Goal: Task Accomplishment & Management: Complete application form

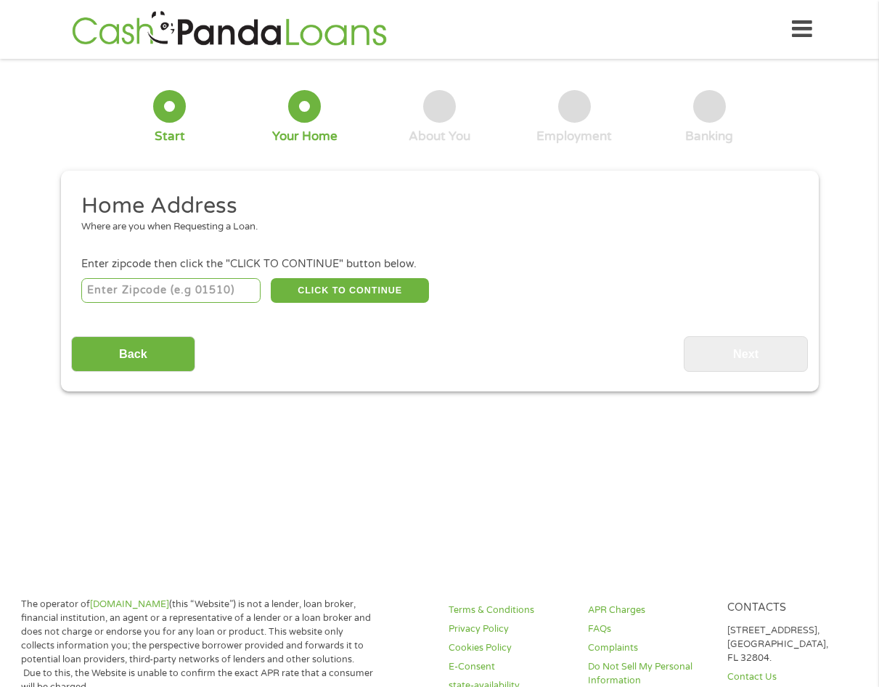
click at [102, 288] on input "number" at bounding box center [170, 290] width 179 height 25
type input "66749"
click at [361, 284] on button "CLICK TO CONTINUE" at bounding box center [350, 290] width 158 height 25
type input "66749"
type input "[PERSON_NAME]"
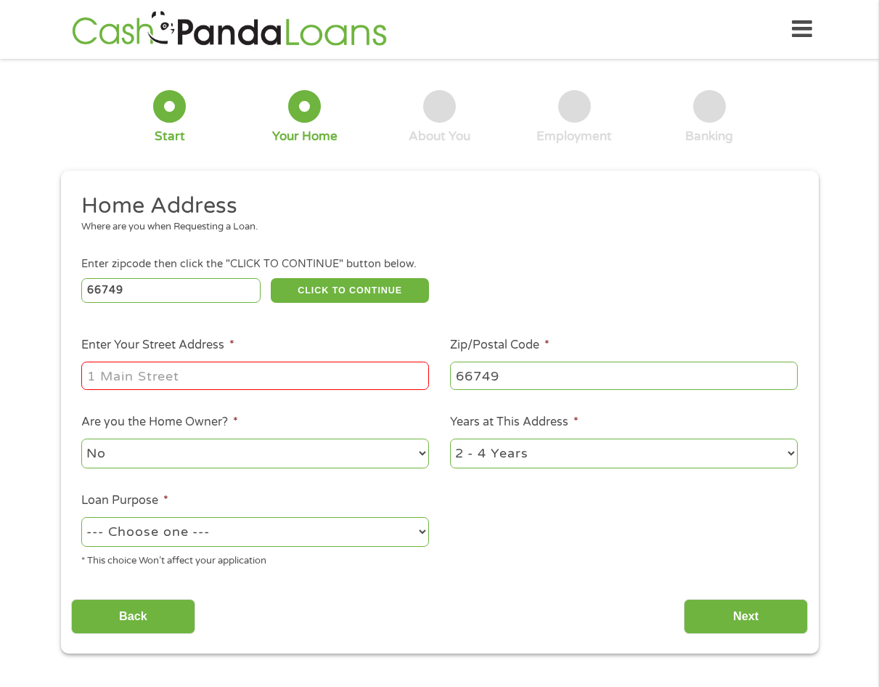
click at [107, 381] on input "Enter Your Street Address *" at bounding box center [255, 376] width 348 height 28
type input "[STREET_ADDRESS]"
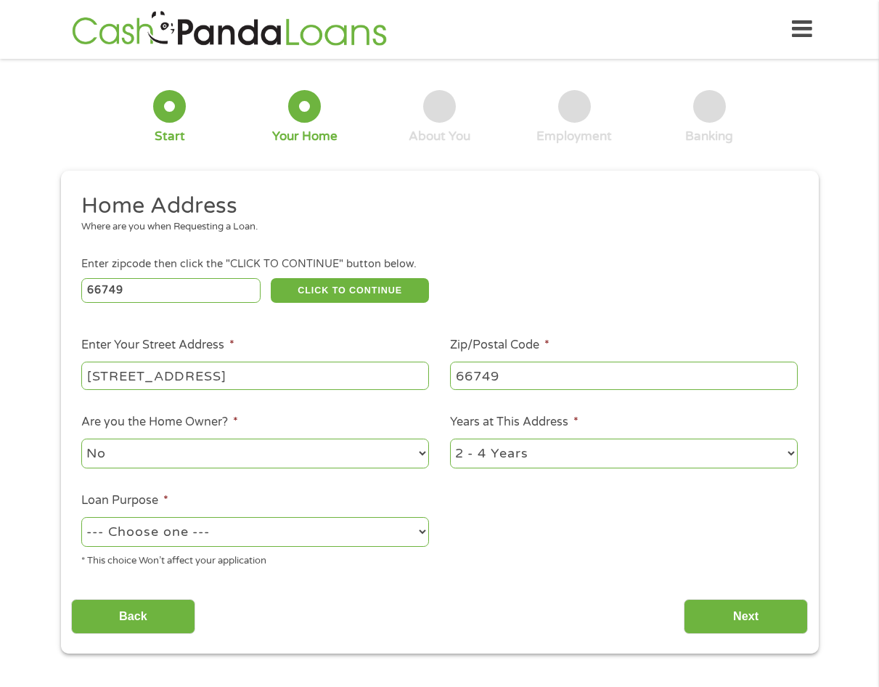
click at [423, 531] on select "--- Choose one --- Pay Bills Debt Consolidation Home Improvement Major Purchase…" at bounding box center [255, 532] width 348 height 30
select select "other"
click at [81, 517] on select "--- Choose one --- Pay Bills Debt Consolidation Home Improvement Major Purchase…" at bounding box center [255, 532] width 348 height 30
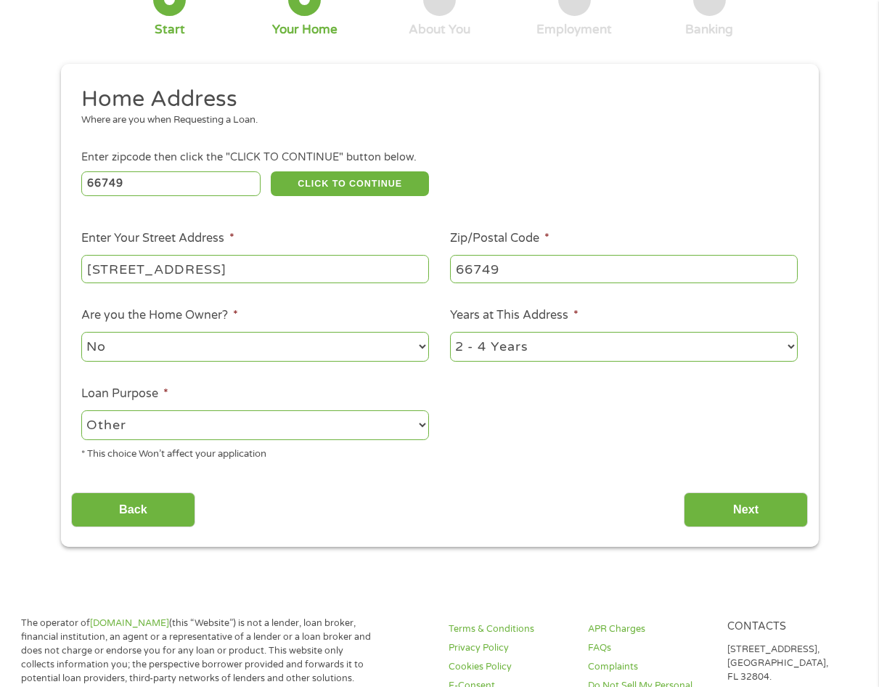
scroll to position [145, 0]
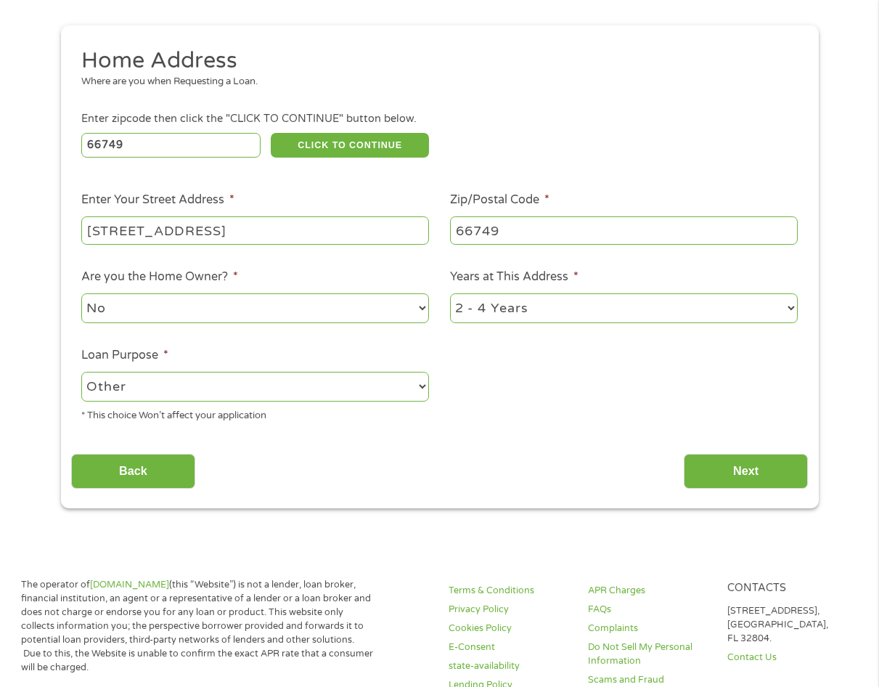
click at [776, 467] on input "Next" at bounding box center [746, 472] width 124 height 36
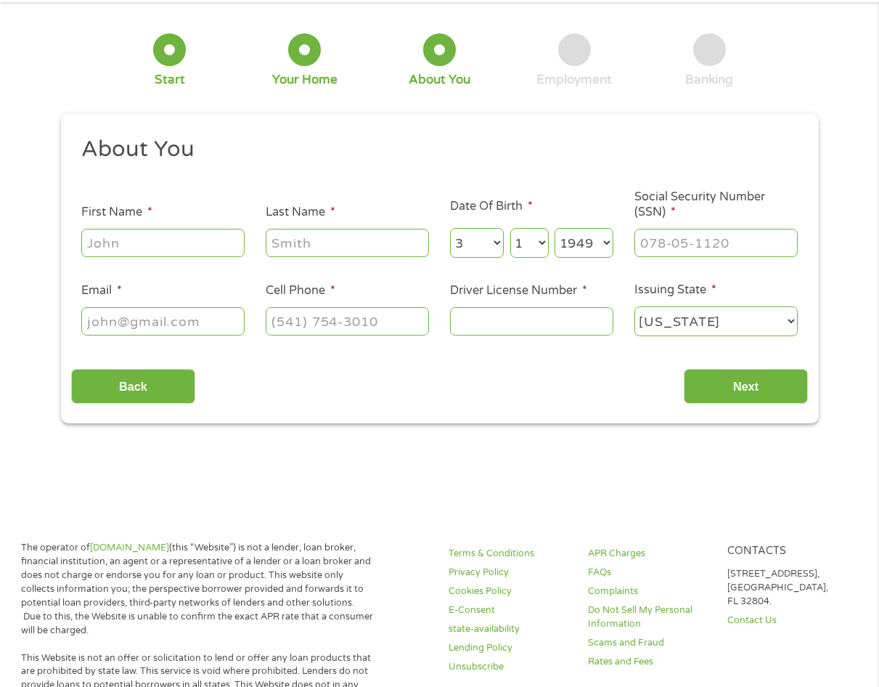
scroll to position [0, 0]
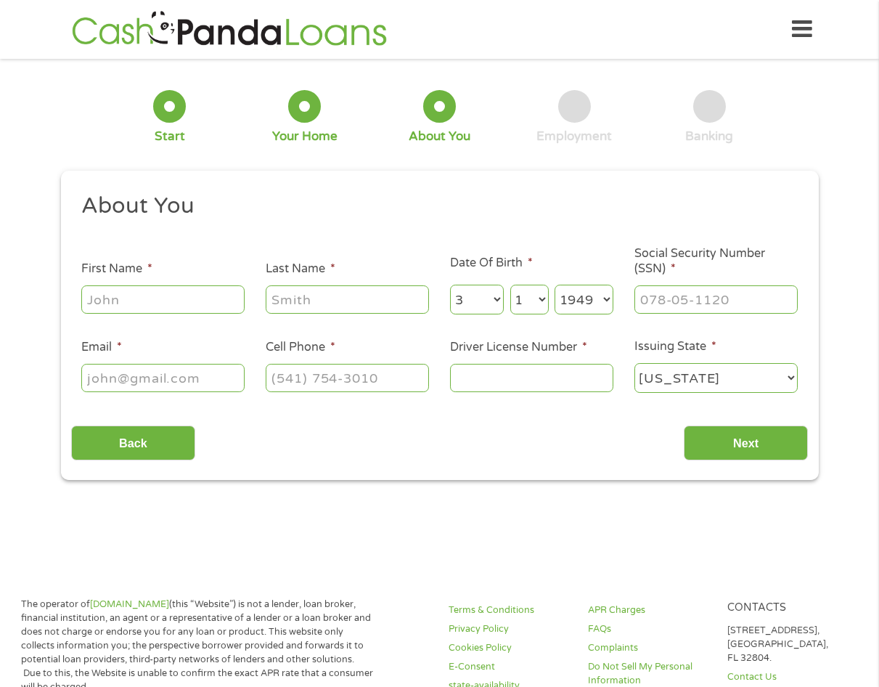
click at [98, 309] on input "First Name *" at bounding box center [162, 299] width 163 height 28
type input "[PERSON_NAME]"
type input "Uitts"
type input "[EMAIL_ADDRESS][DOMAIN_NAME]"
type input "(062) 036-5168"
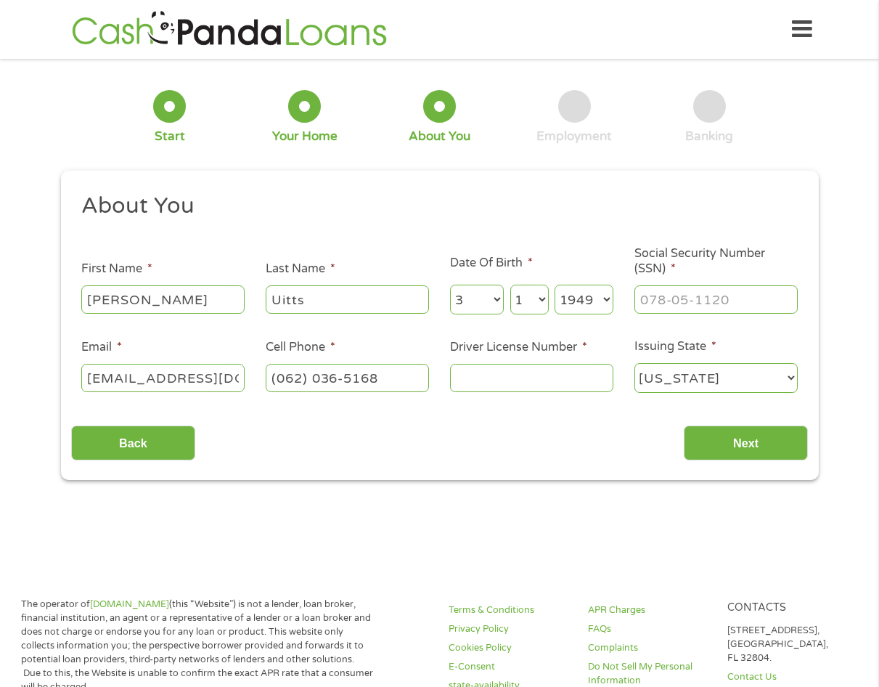
click at [521, 293] on select "Day 1 2 3 4 5 6 7 8 9 10 11 12 13 14 15 16 17 18 19 20 21 22 23 24 25 26 27 28 …" at bounding box center [529, 300] width 38 height 30
select select "21"
click at [510, 285] on select "Day 1 2 3 4 5 6 7 8 9 10 11 12 13 14 15 16 17 18 19 20 21 22 23 24 25 26 27 28 …" at bounding box center [529, 300] width 38 height 30
click at [656, 293] on input "___-__-____" at bounding box center [716, 299] width 163 height 28
type input "514-52-7882"
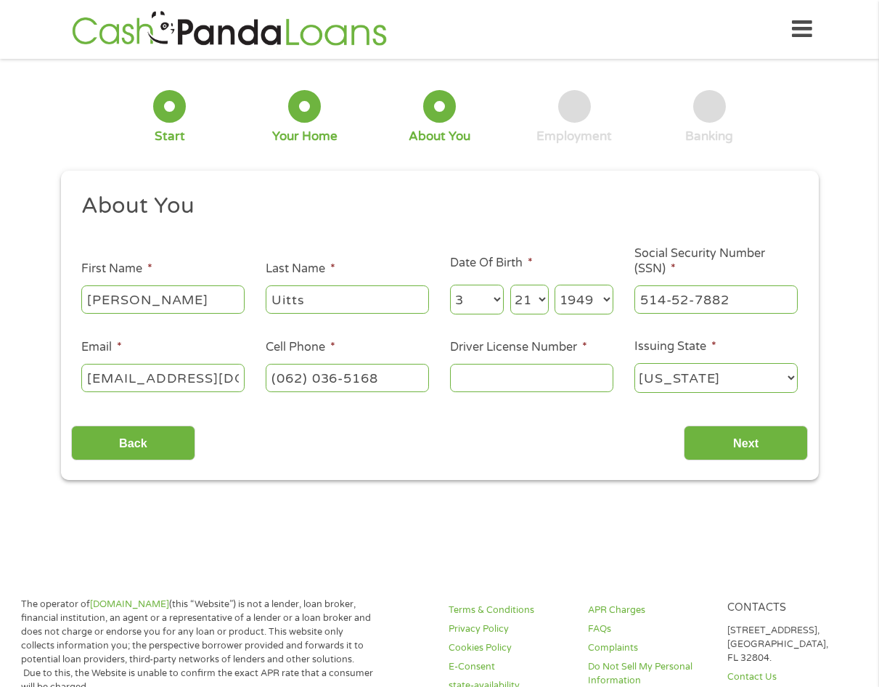
click at [284, 375] on input "(062) 036-5168" at bounding box center [347, 378] width 163 height 28
type input "(621) 036-5168"
click at [465, 382] on input "Driver License Number *" at bounding box center [531, 378] width 163 height 28
type input "KOO-194219"
click at [740, 439] on input "Next" at bounding box center [746, 444] width 124 height 36
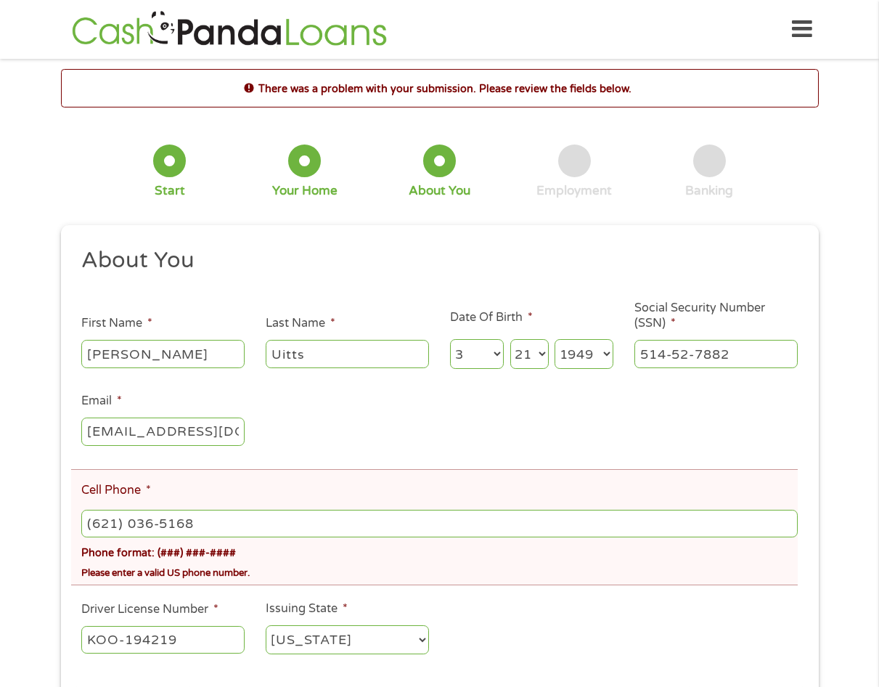
scroll to position [6, 6]
click at [208, 519] on input "(621) 036-5168" at bounding box center [439, 524] width 716 height 28
click at [115, 525] on input "(621) 036-5168" at bounding box center [439, 524] width 716 height 28
click at [128, 523] on input "(620) 036-5168" at bounding box center [439, 524] width 716 height 28
click at [135, 524] on input "(620) 036-5168" at bounding box center [439, 524] width 716 height 28
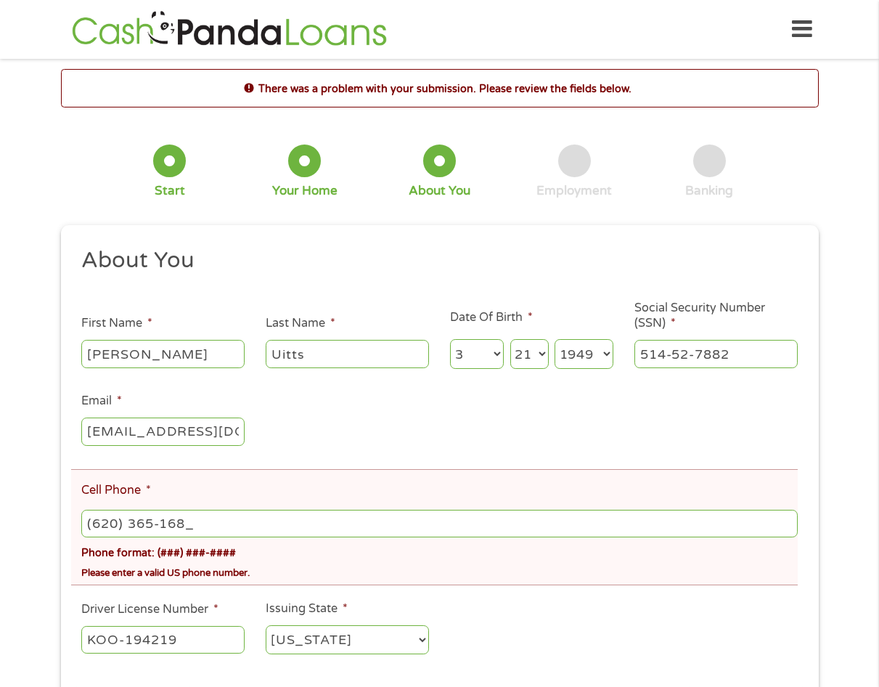
click at [193, 521] on input "(620) 365-168_" at bounding box center [439, 524] width 716 height 28
click at [183, 518] on input "(620) 365-168_" at bounding box center [439, 524] width 716 height 28
type input "[PHONE_NUMBER]"
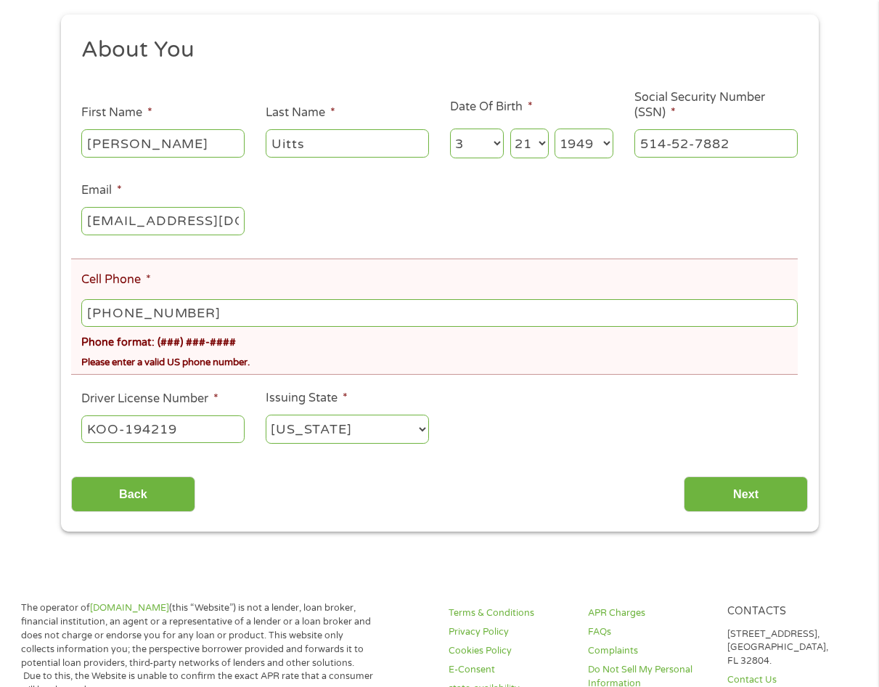
scroll to position [218, 0]
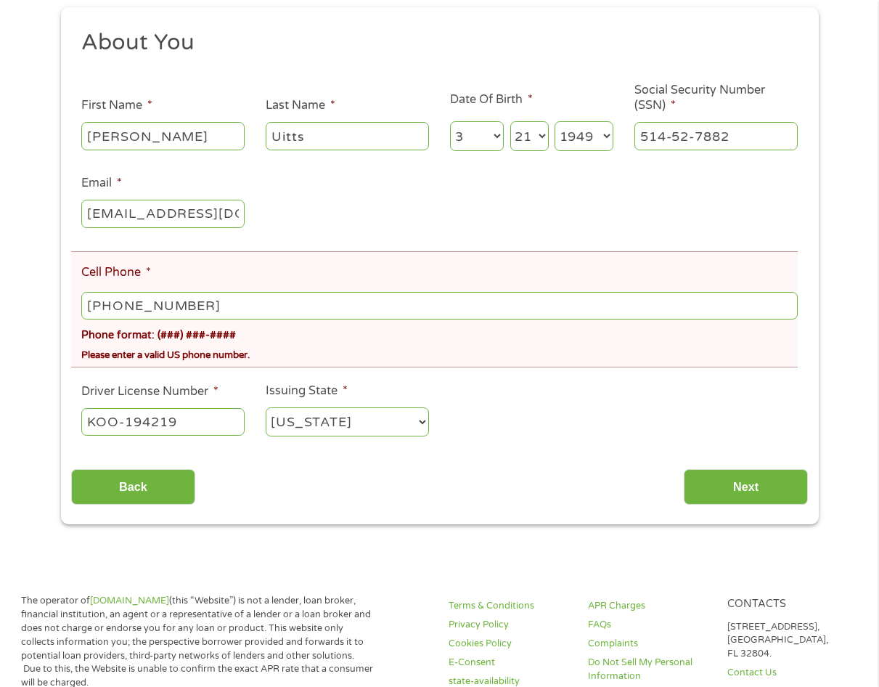
click at [749, 494] on input "Next" at bounding box center [746, 487] width 124 height 36
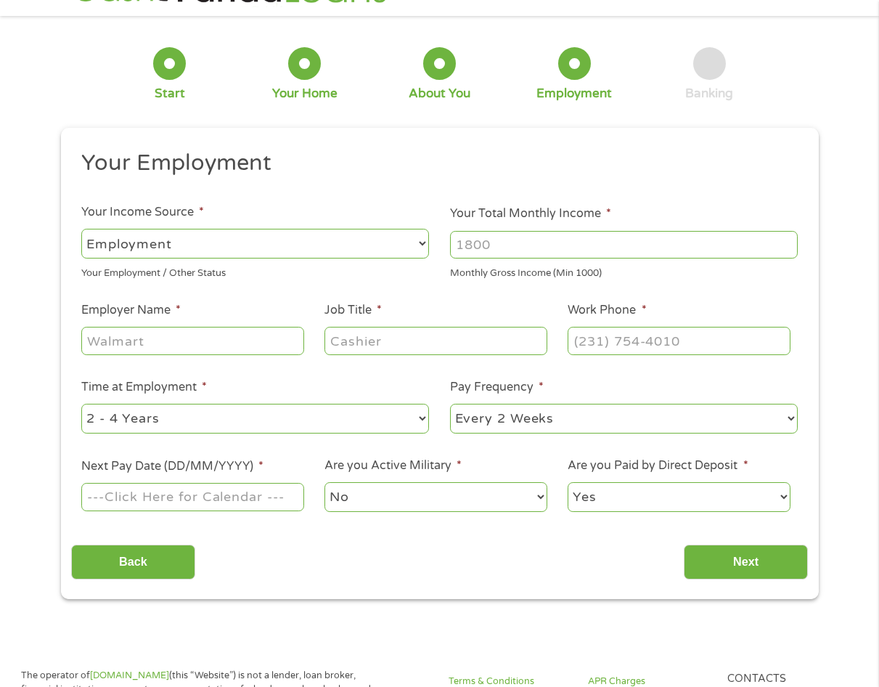
scroll to position [0, 0]
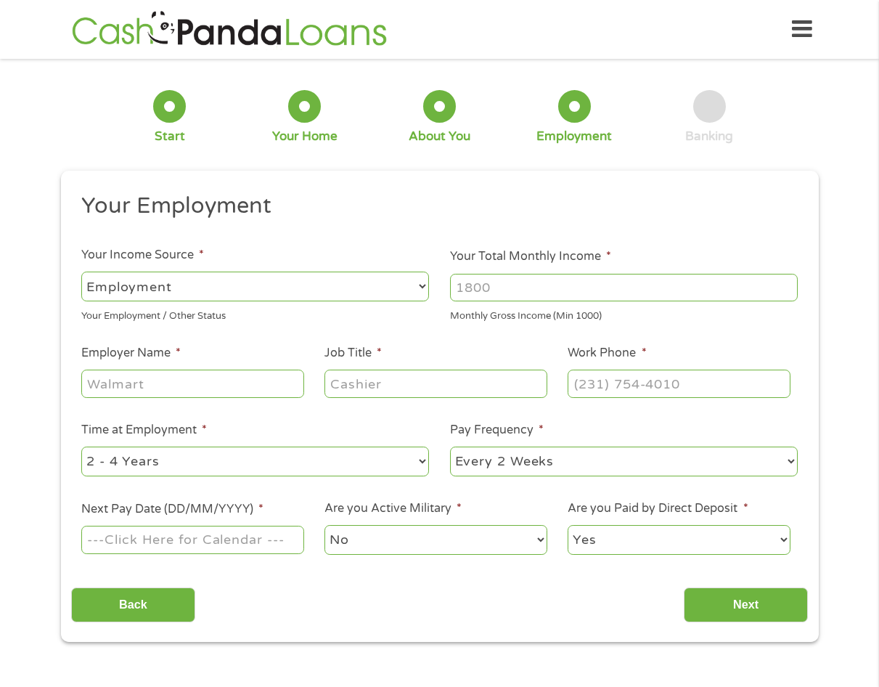
click at [417, 286] on select "--- Choose one --- Employment [DEMOGRAPHIC_DATA] Benefits" at bounding box center [255, 287] width 348 height 30
select select "benefits"
click at [81, 272] on select "--- Choose one --- Employment [DEMOGRAPHIC_DATA] Benefits" at bounding box center [255, 287] width 348 height 30
type input "Other"
type input "[PHONE_NUMBER]"
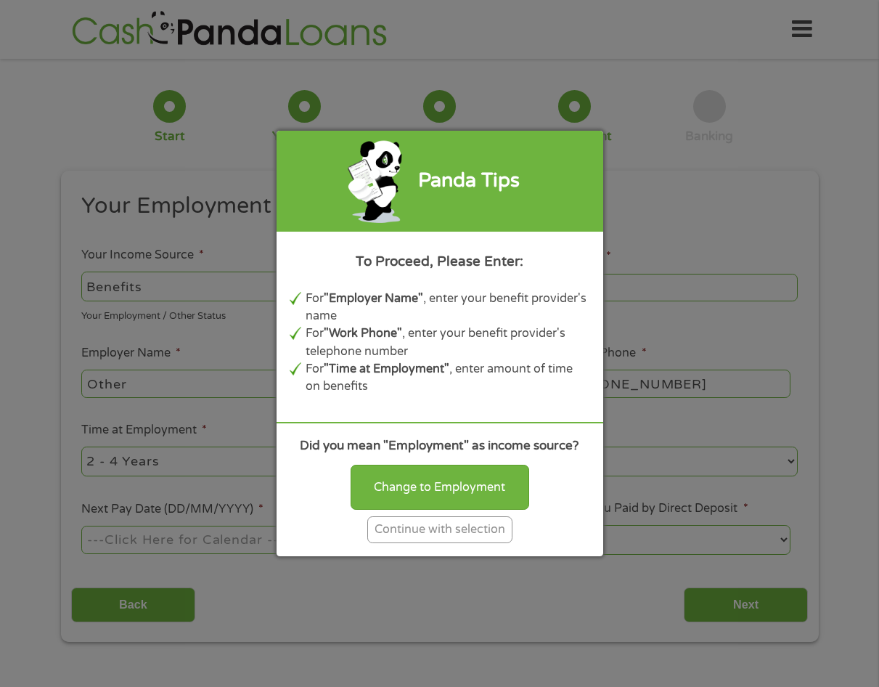
click at [436, 498] on div "Change to Employment" at bounding box center [440, 487] width 179 height 45
select select "fullTime"
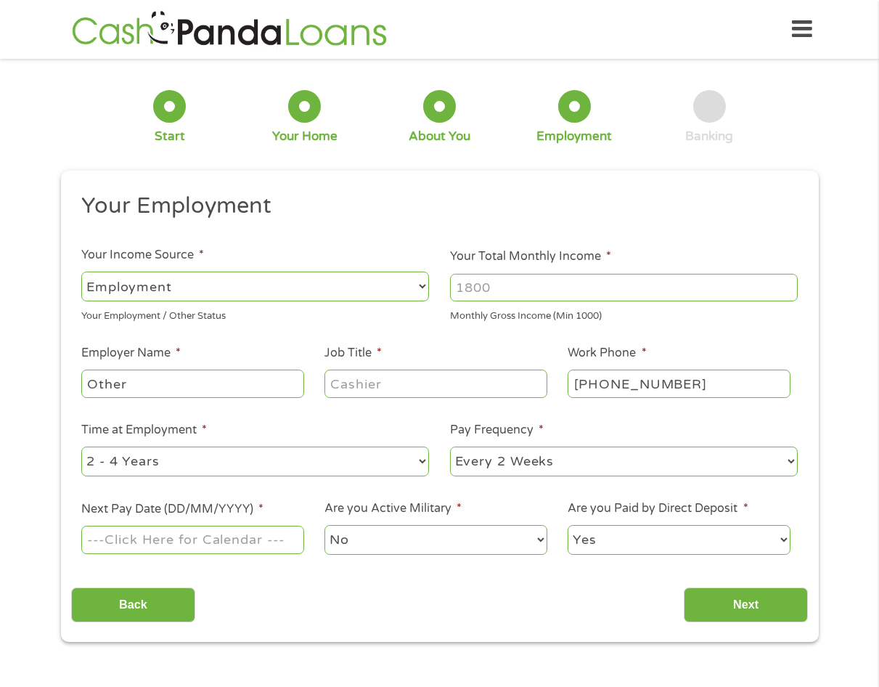
click at [131, 383] on input "Other" at bounding box center [192, 384] width 222 height 28
type input "O"
type input "Social Security"
click at [465, 285] on input "Your Total Monthly Income *" at bounding box center [624, 288] width 348 height 28
type input "1567"
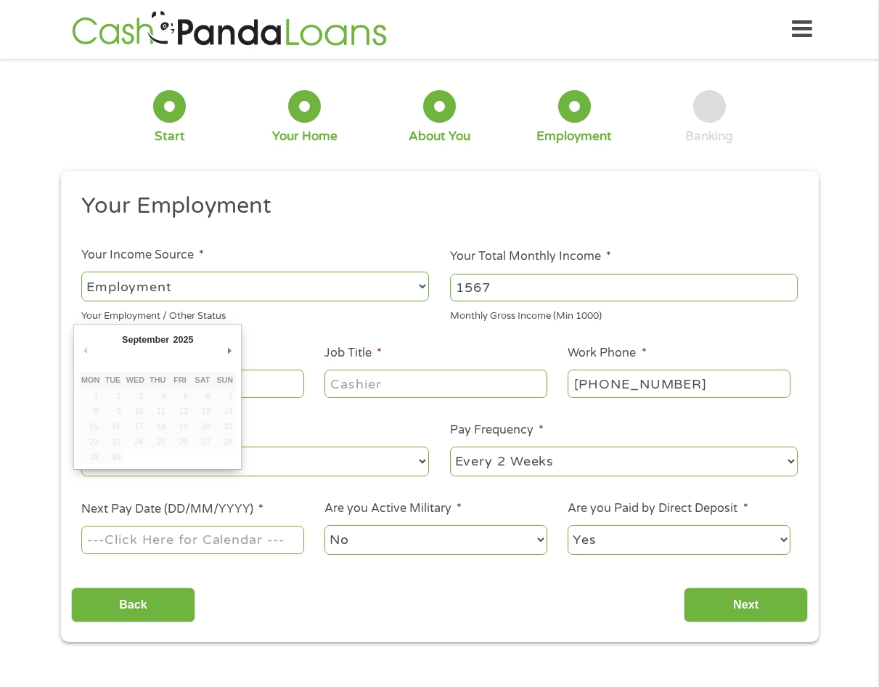
click at [118, 544] on input "Next Pay Date (DD/MM/YYYY) *" at bounding box center [192, 540] width 222 height 28
type input "[DATE]"
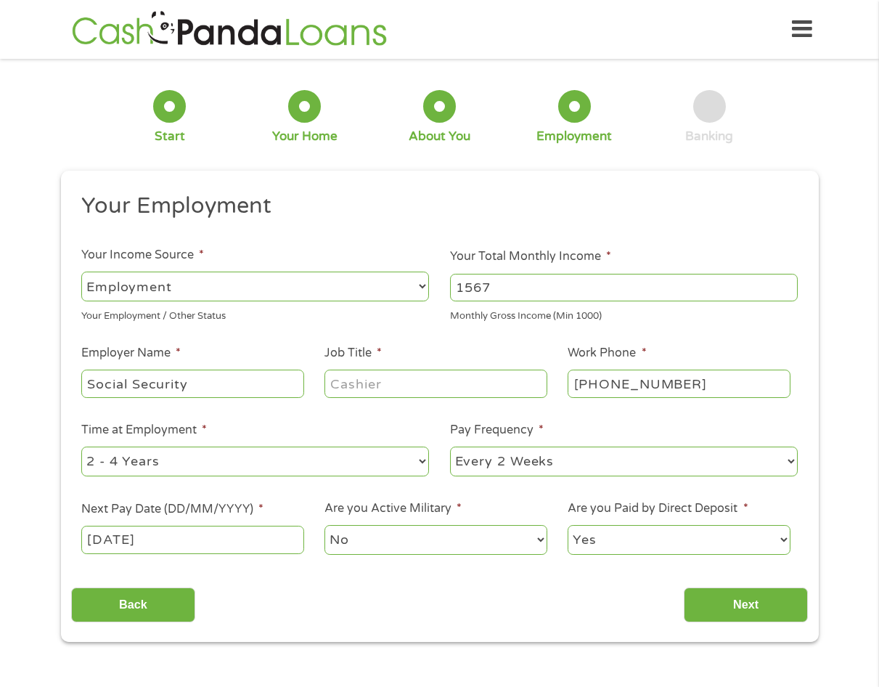
click at [750, 604] on input "Next" at bounding box center [746, 605] width 124 height 36
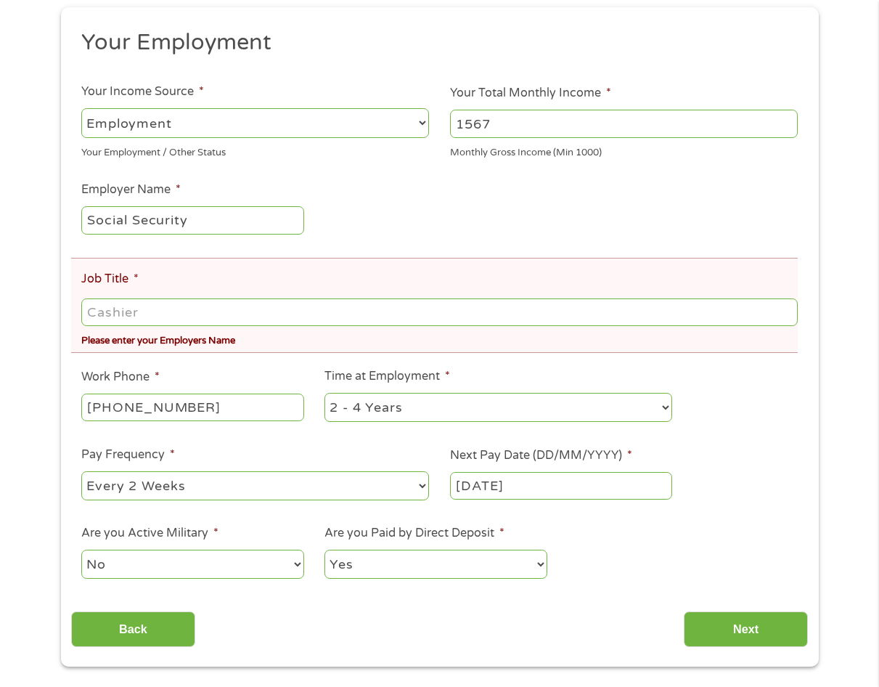
scroll to position [290, 0]
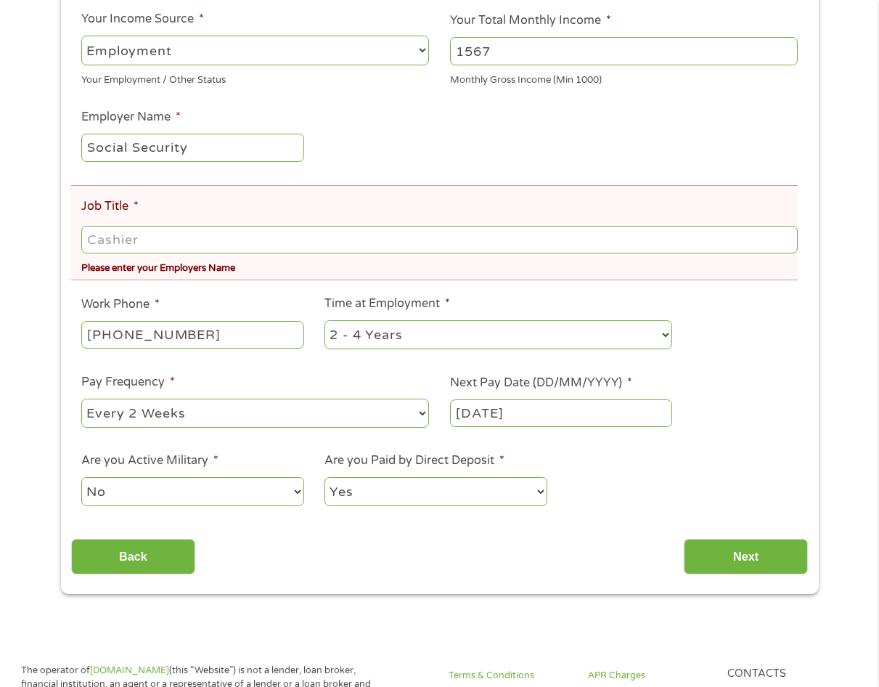
click at [761, 549] on input "Next" at bounding box center [746, 557] width 124 height 36
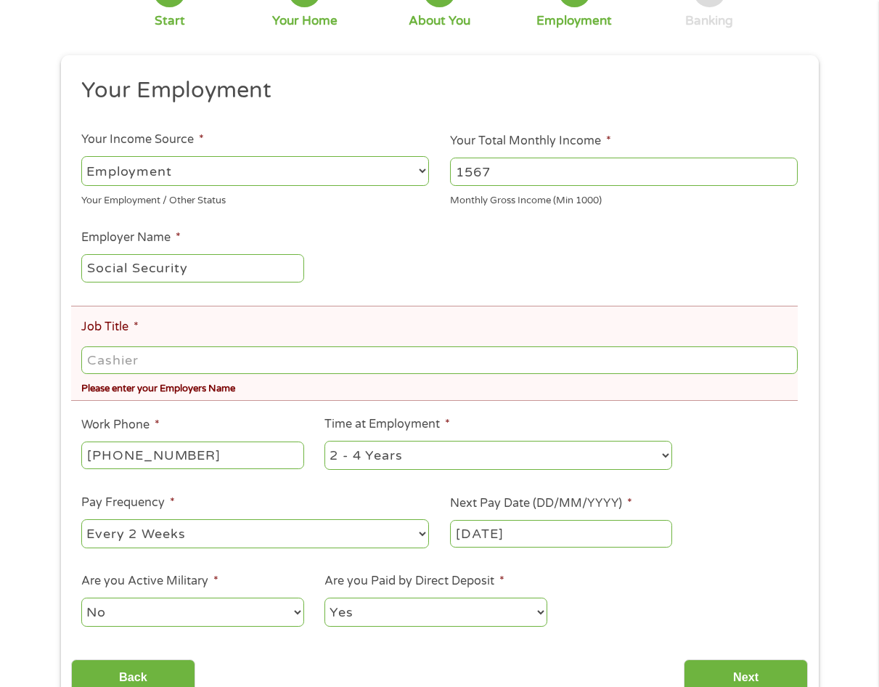
scroll to position [0, 0]
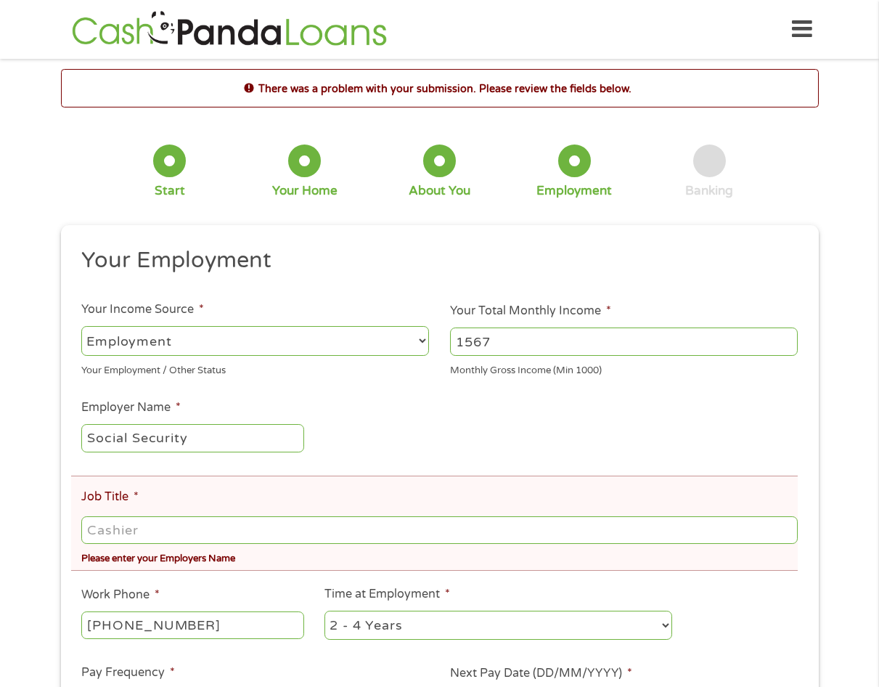
click at [184, 341] on select "--- Choose one --- Employment [DEMOGRAPHIC_DATA] Benefits" at bounding box center [255, 341] width 348 height 30
select select "benefits"
click at [81, 326] on select "--- Choose one --- Employment [DEMOGRAPHIC_DATA] Benefits" at bounding box center [255, 341] width 348 height 30
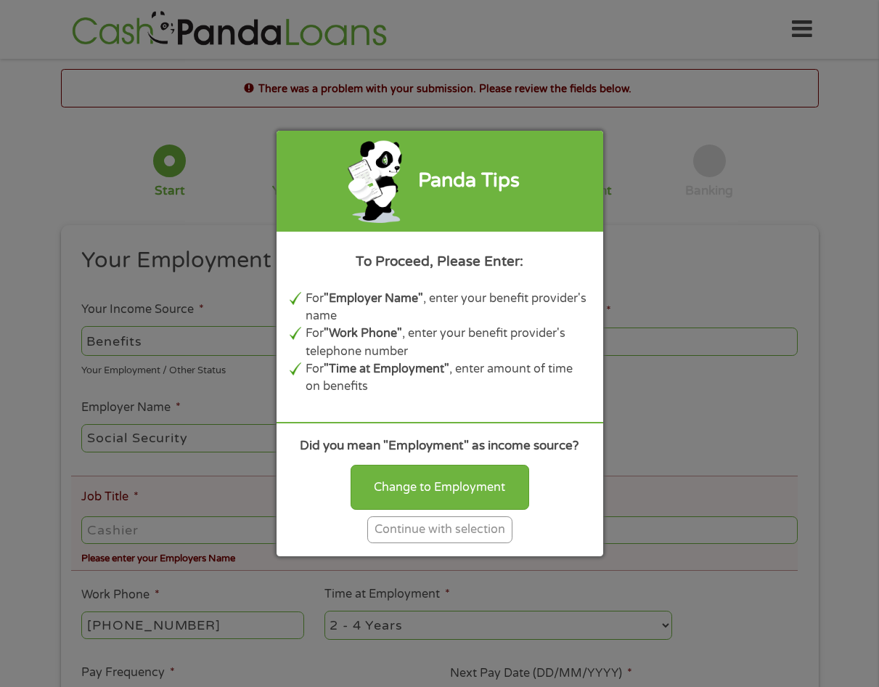
click at [451, 535] on div "Continue with selection" at bounding box center [439, 529] width 145 height 27
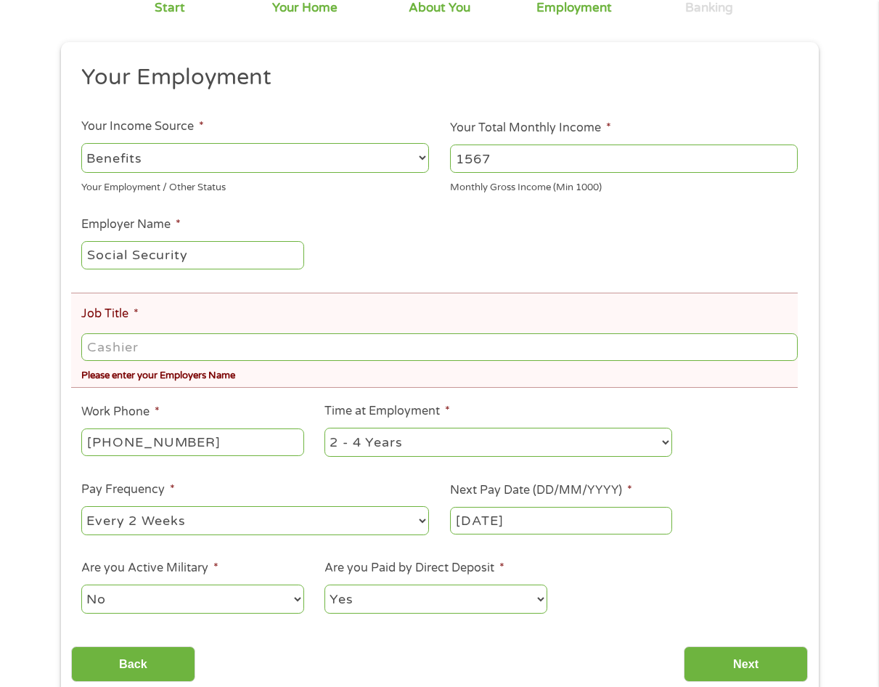
scroll to position [218, 0]
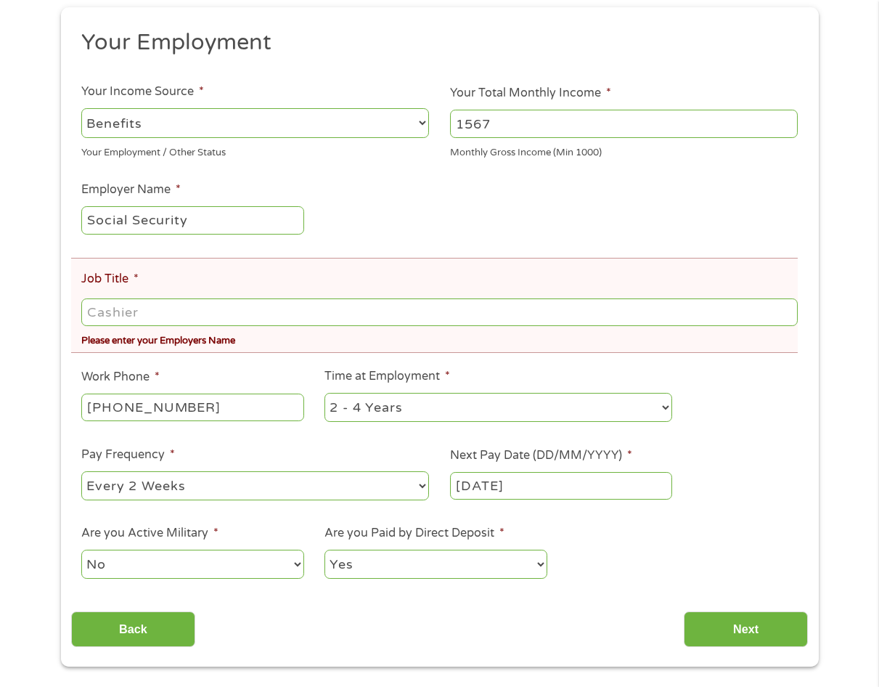
click at [457, 485] on input "[DATE]" at bounding box center [561, 486] width 222 height 28
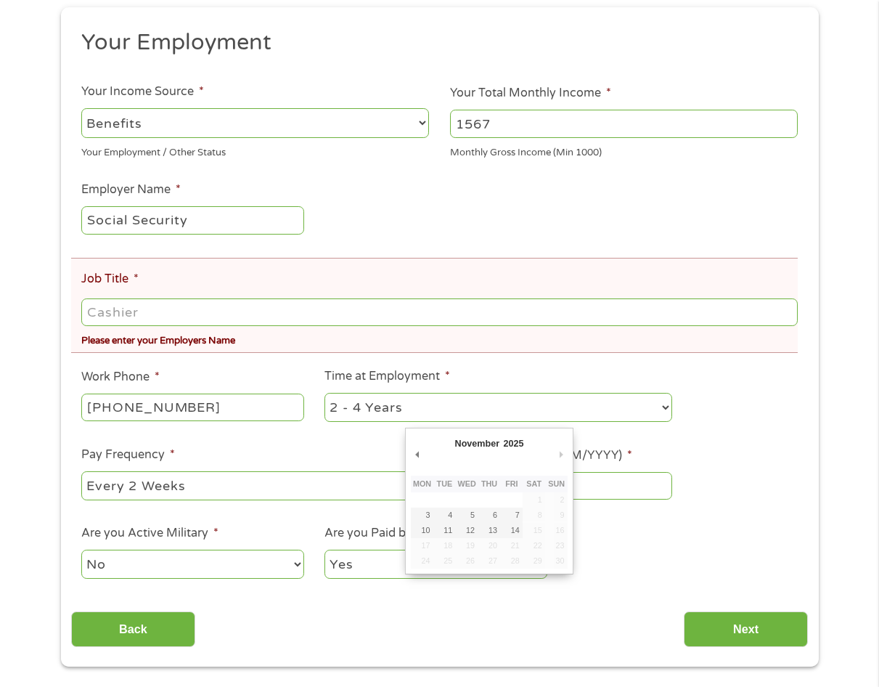
click at [564, 457] on button "Next Month" at bounding box center [561, 455] width 13 height 20
click at [555, 450] on button "Next Month" at bounding box center [561, 455] width 13 height 20
type input "[DATE]"
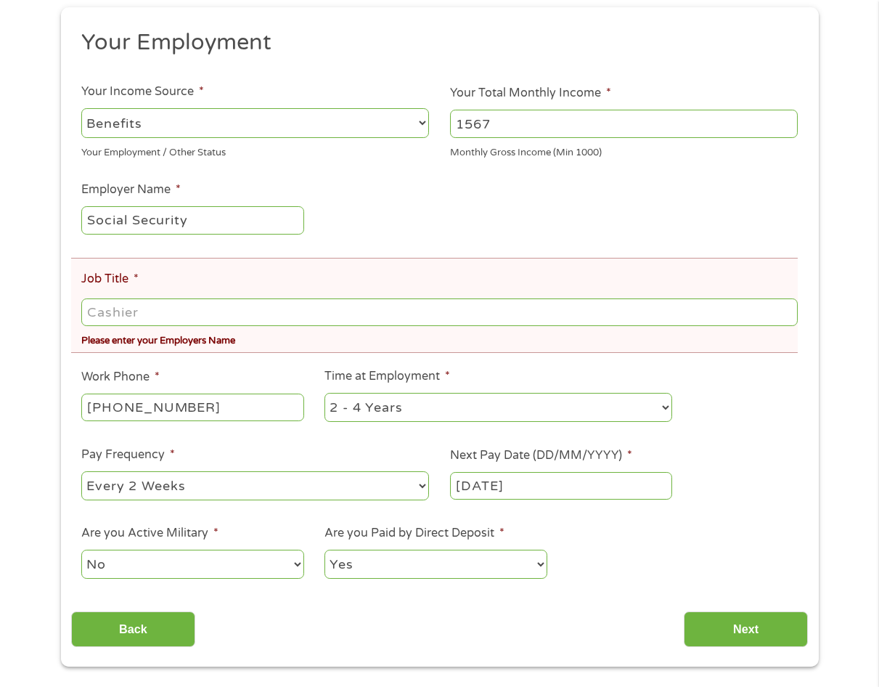
click at [762, 625] on input "Next" at bounding box center [746, 629] width 124 height 36
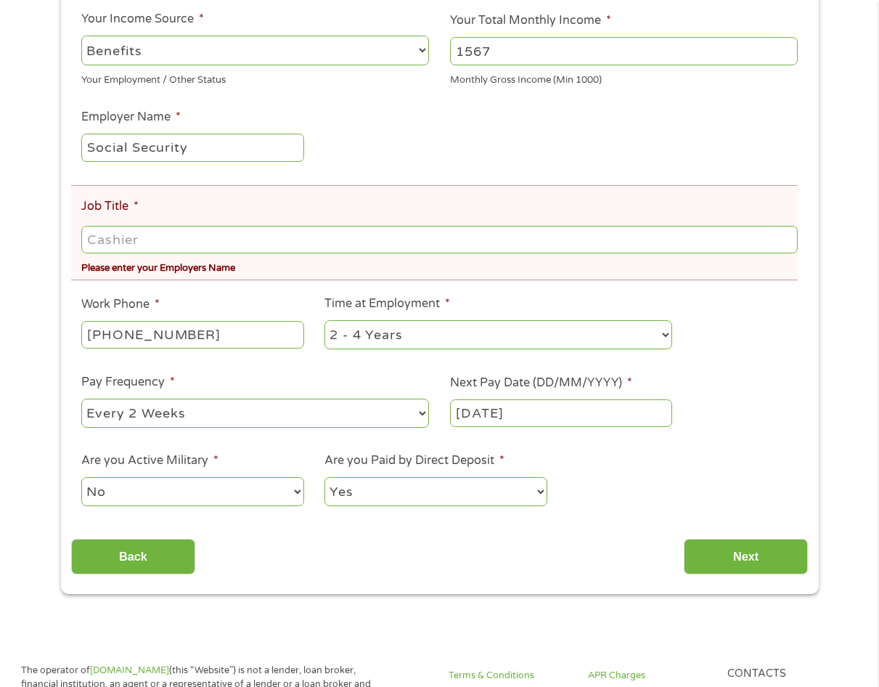
drag, startPoint x: 358, startPoint y: 503, endPoint x: 372, endPoint y: 505, distance: 14.0
click at [365, 503] on select "Yes No" at bounding box center [436, 492] width 222 height 30
click at [325, 477] on select "Yes No" at bounding box center [436, 492] width 222 height 30
click at [740, 556] on input "Next" at bounding box center [746, 557] width 124 height 36
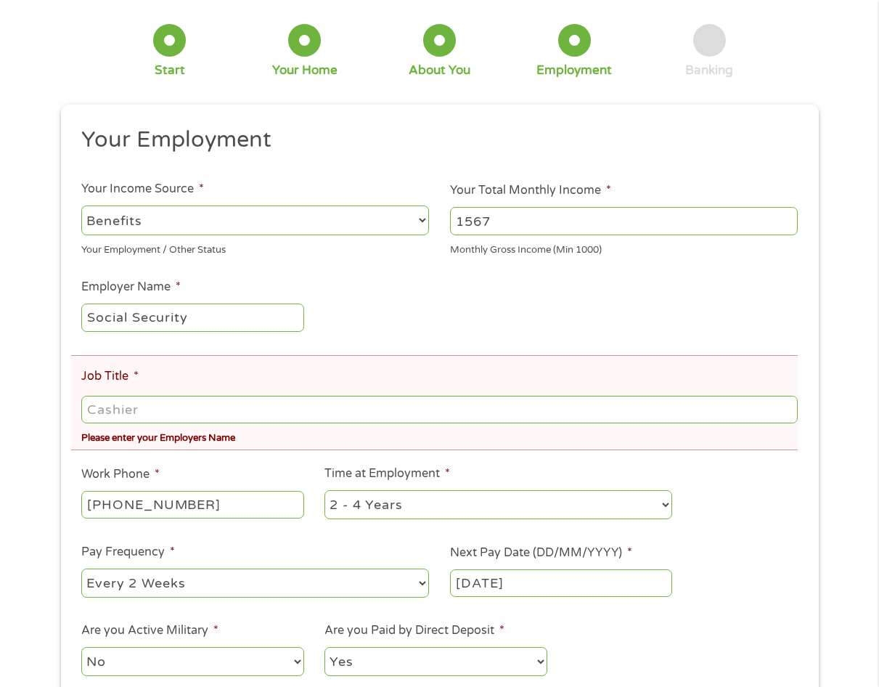
scroll to position [0, 0]
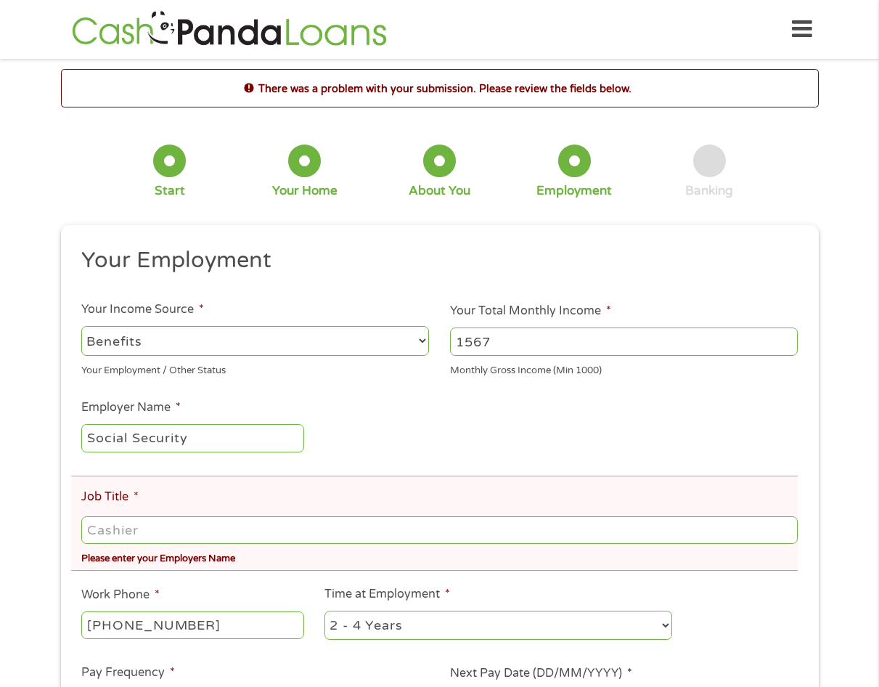
click at [101, 532] on input "Job Title *" at bounding box center [439, 530] width 716 height 28
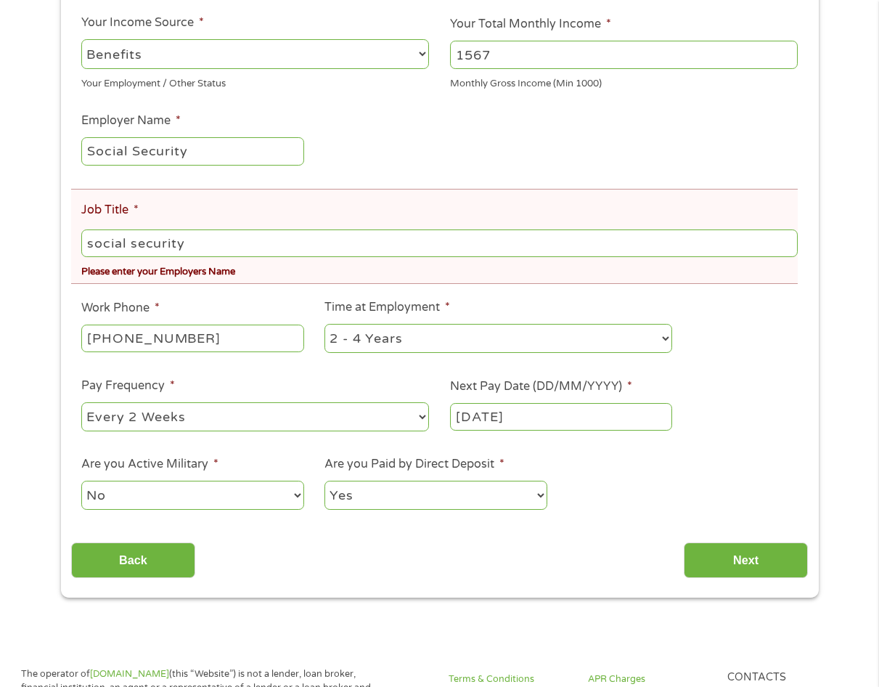
scroll to position [290, 0]
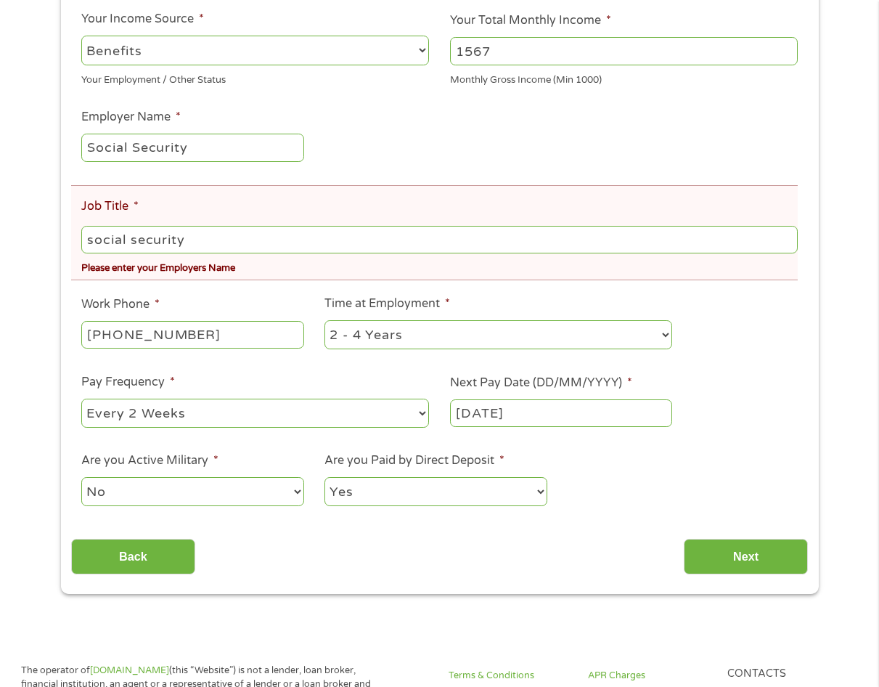
type input "social security"
click at [763, 552] on input "Next" at bounding box center [746, 557] width 124 height 36
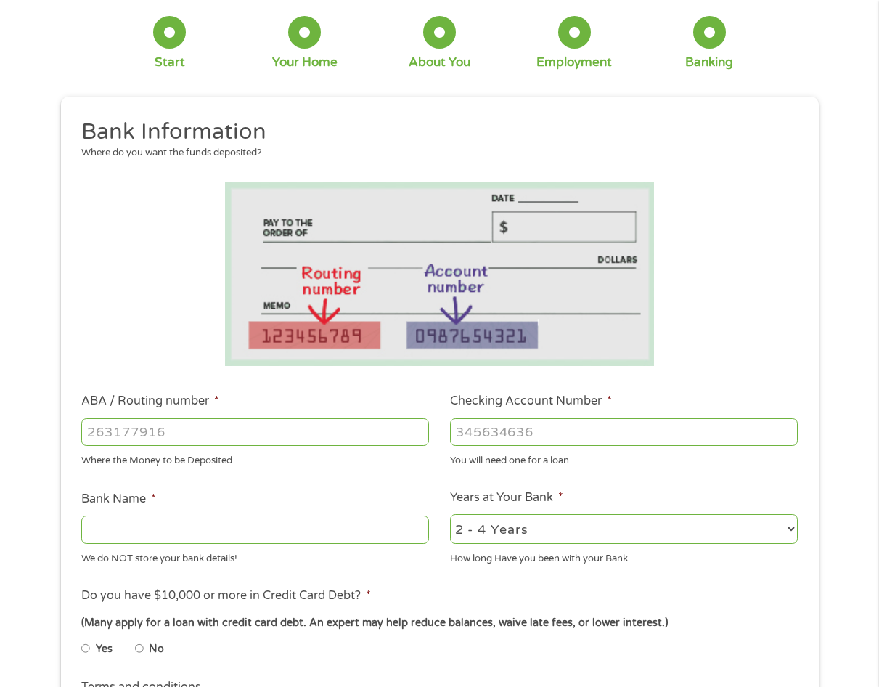
scroll to position [0, 0]
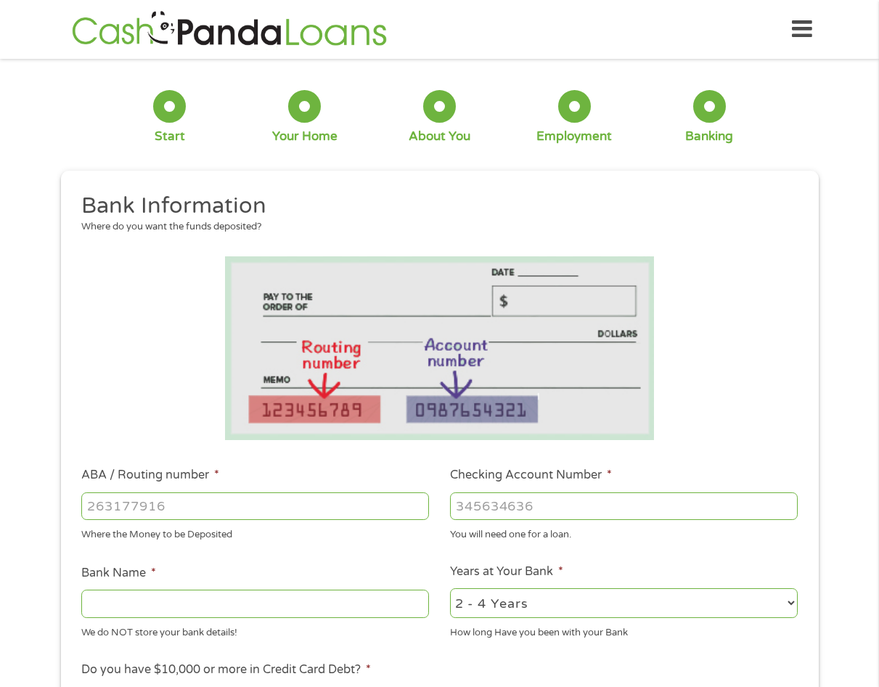
drag, startPoint x: 91, startPoint y: 511, endPoint x: 97, endPoint y: 505, distance: 8.7
click at [93, 509] on input "ABA / Routing number *" at bounding box center [255, 506] width 348 height 28
type input "124303162"
type input "GOBANK A DIVISION OF GREEN DOT BANK"
type input "124303162"
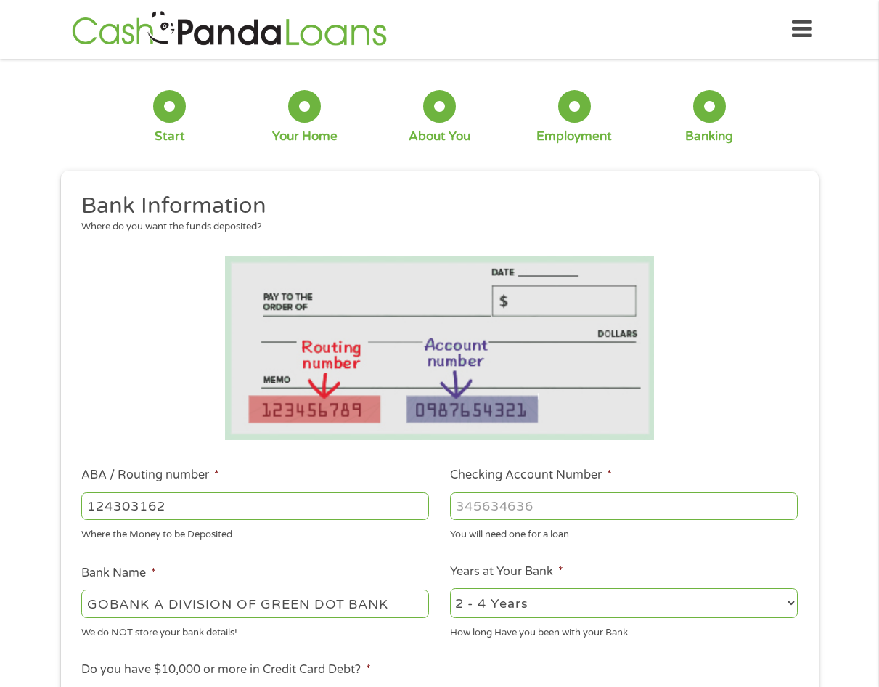
click at [463, 505] on input "Checking Account Number *" at bounding box center [624, 506] width 348 height 28
type input "15218635996189"
click at [781, 603] on select "2 - 4 Years 6 - 12 Months 1 - 2 Years Over 4 Years" at bounding box center [624, 603] width 348 height 30
select select "12months"
click at [450, 588] on select "2 - 4 Years 6 - 12 Months 1 - 2 Years Over 4 Years" at bounding box center [624, 603] width 348 height 30
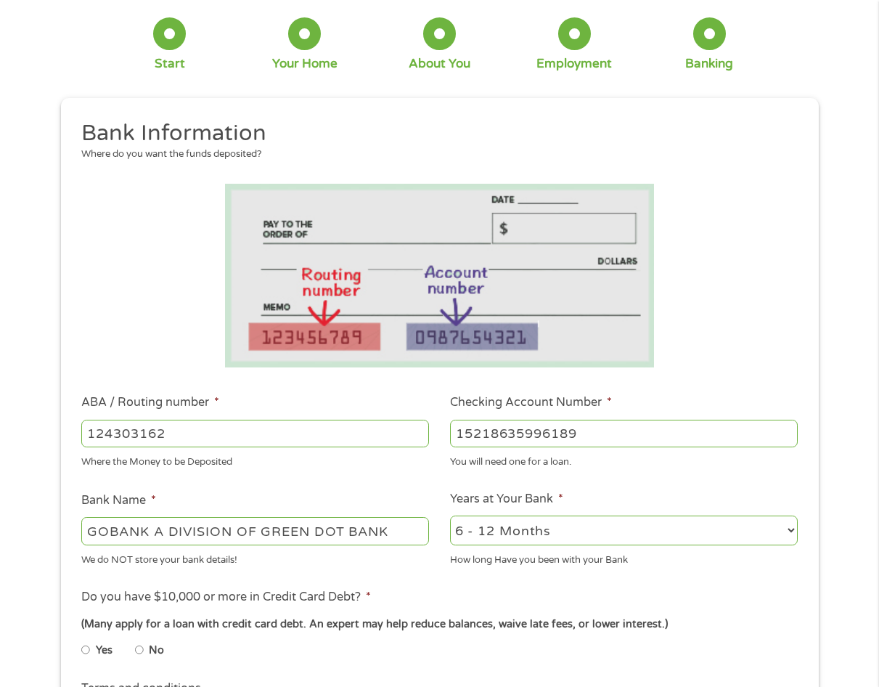
scroll to position [145, 0]
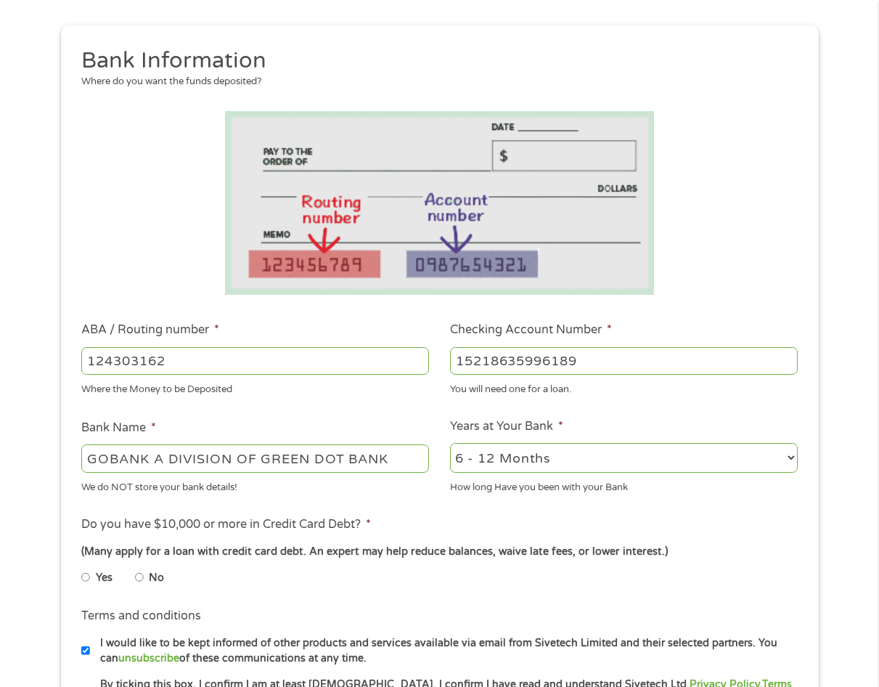
click at [139, 579] on input "No" at bounding box center [139, 577] width 9 height 23
radio input "true"
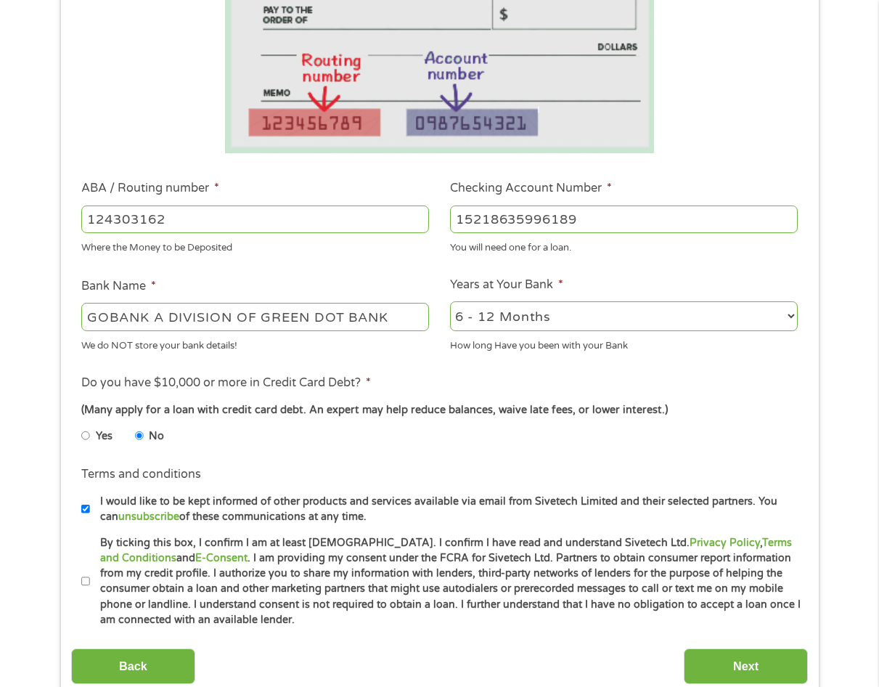
scroll to position [290, 0]
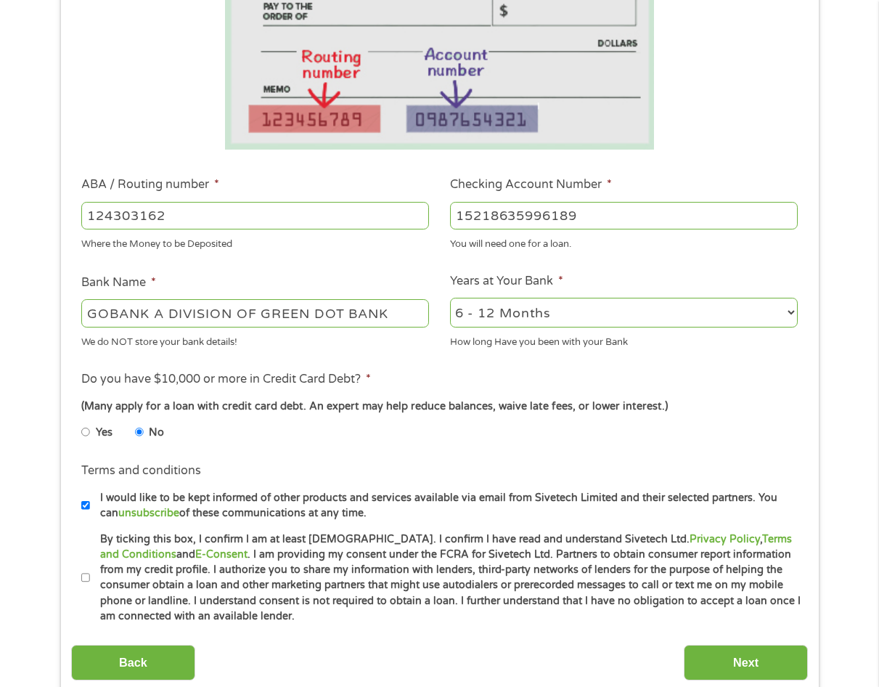
click at [84, 577] on input "By ticking this box, I confirm I am at least [DEMOGRAPHIC_DATA]. I confirm I ha…" at bounding box center [85, 577] width 9 height 23
checkbox input "true"
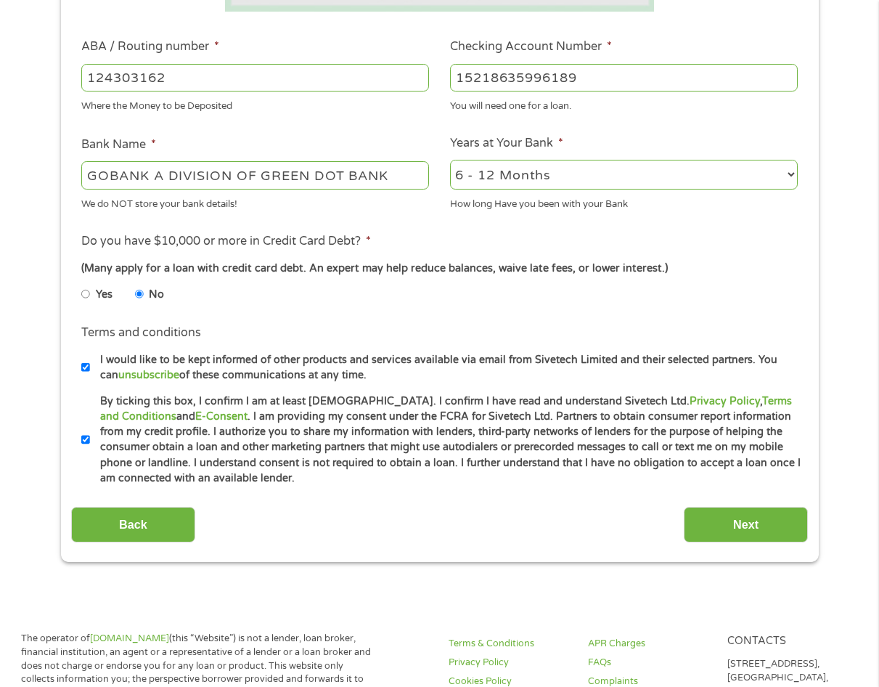
scroll to position [436, 0]
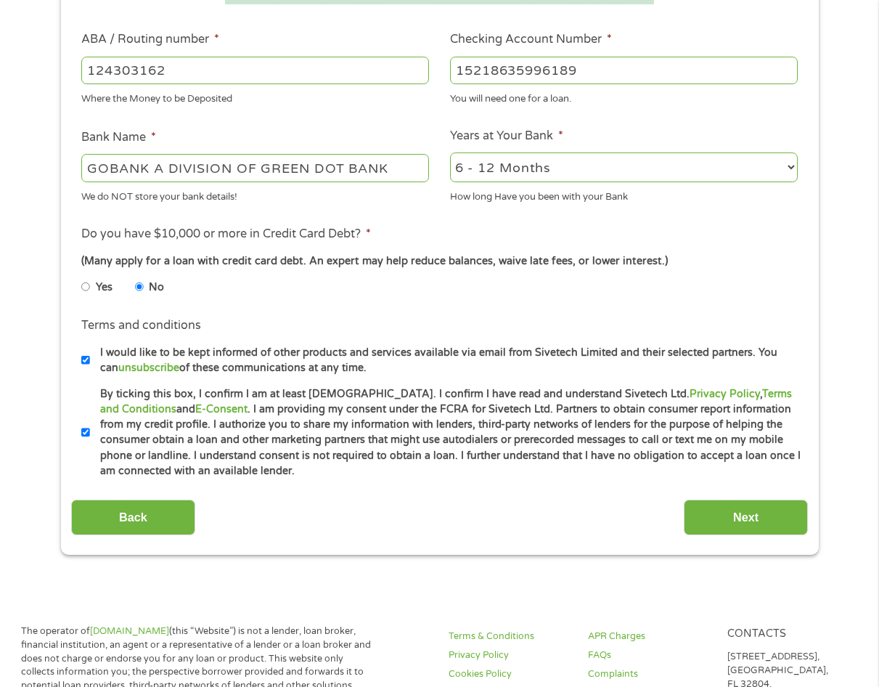
click at [733, 518] on input "Next" at bounding box center [746, 518] width 124 height 36
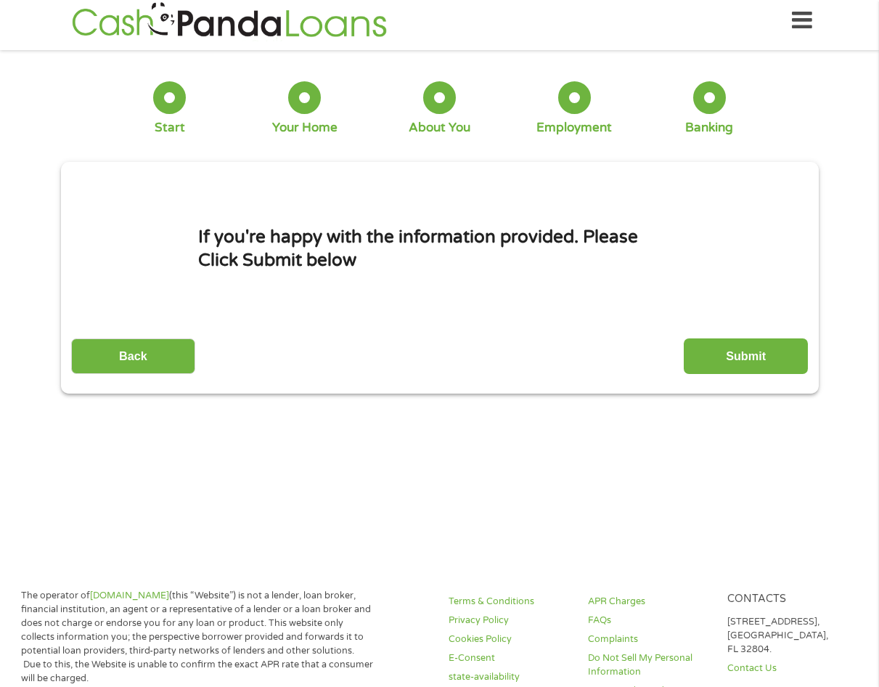
scroll to position [0, 0]
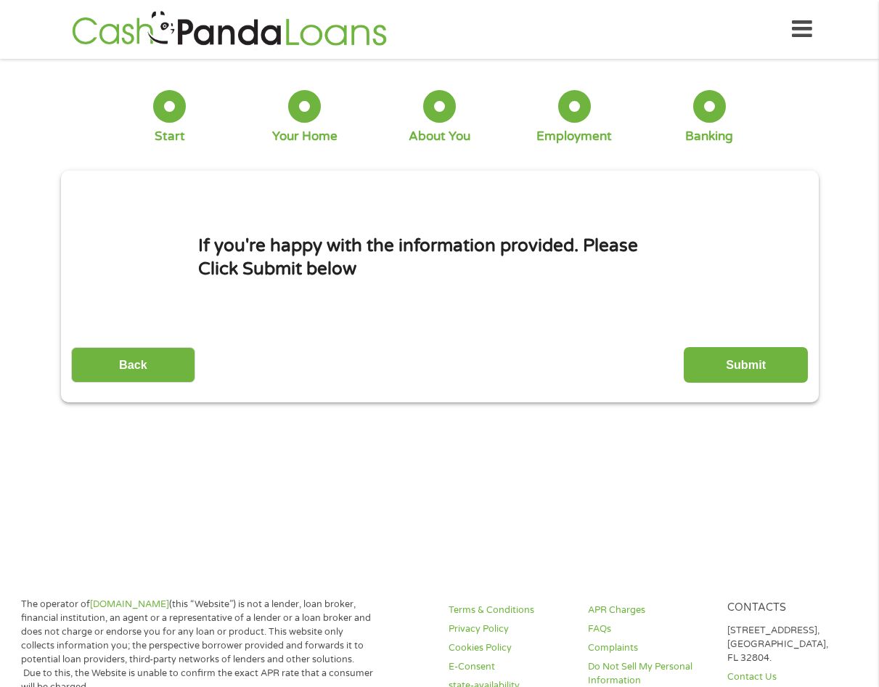
click at [752, 366] on input "Submit" at bounding box center [746, 365] width 124 height 36
